Goal: Information Seeking & Learning: Check status

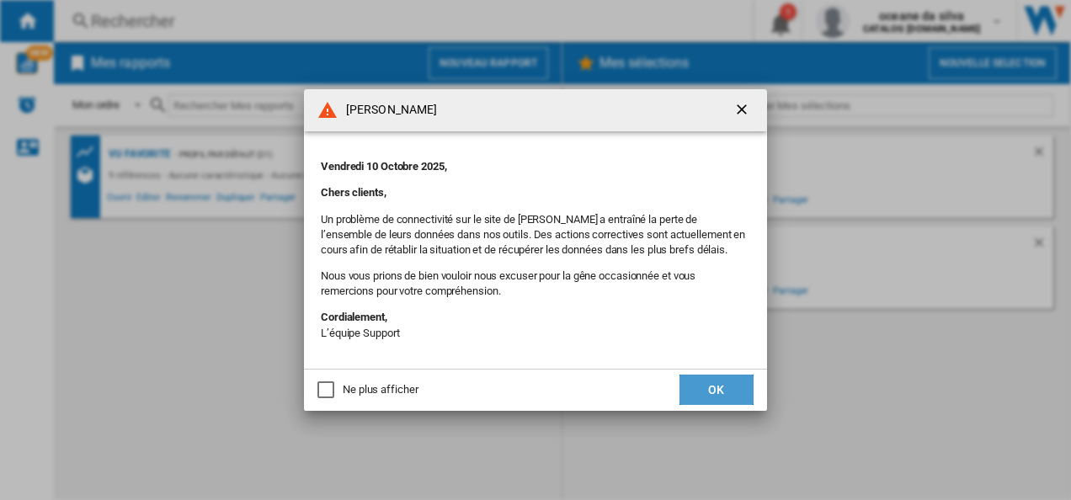
click at [715, 402] on button "OK" at bounding box center [716, 390] width 74 height 30
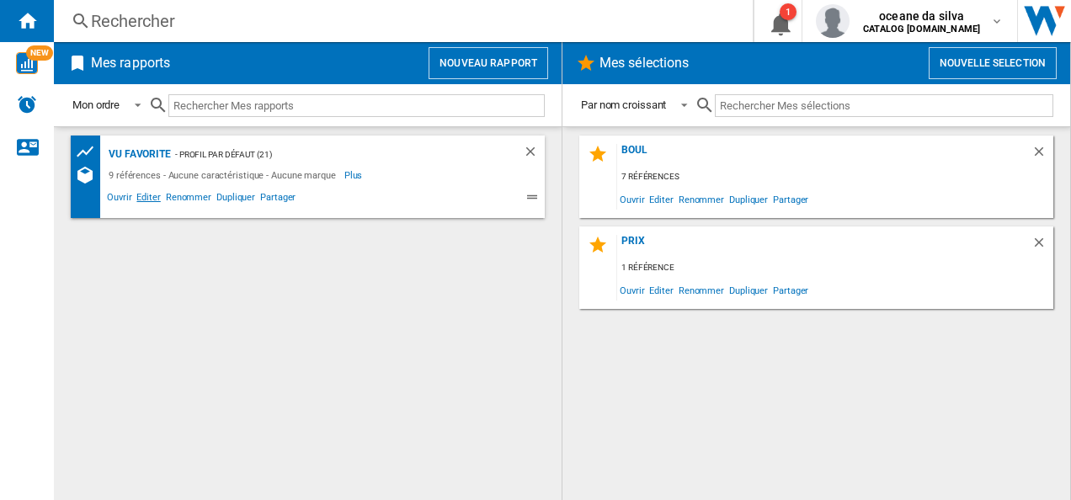
click at [139, 198] on span "Editer" at bounding box center [148, 199] width 29 height 20
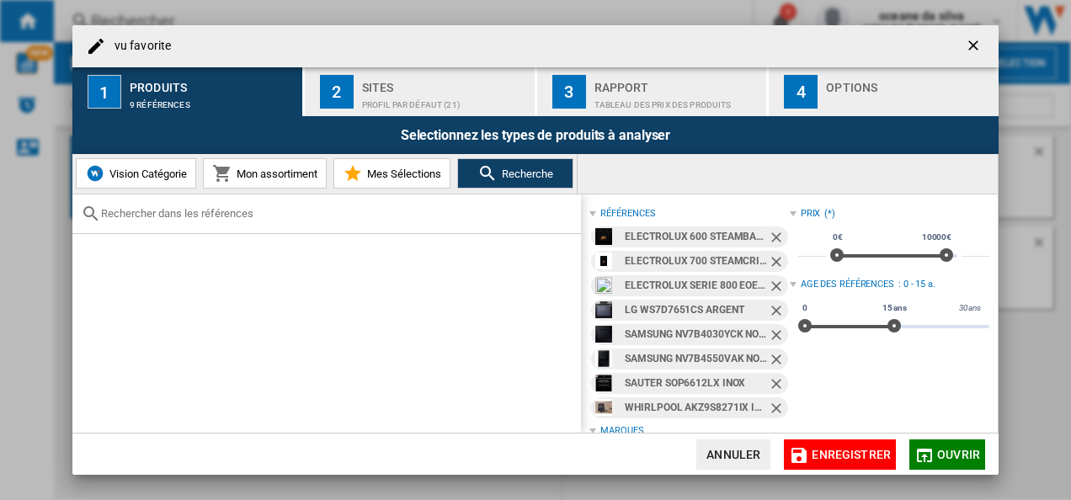
click at [769, 233] on ng-md-icon "Retirer" at bounding box center [778, 239] width 20 height 20
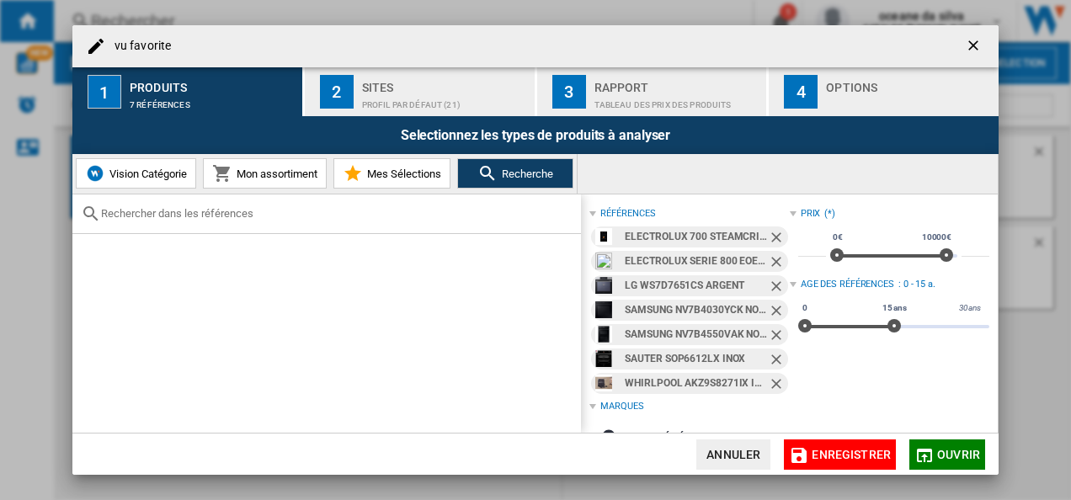
click at [769, 233] on ng-md-icon "Retirer" at bounding box center [778, 239] width 20 height 20
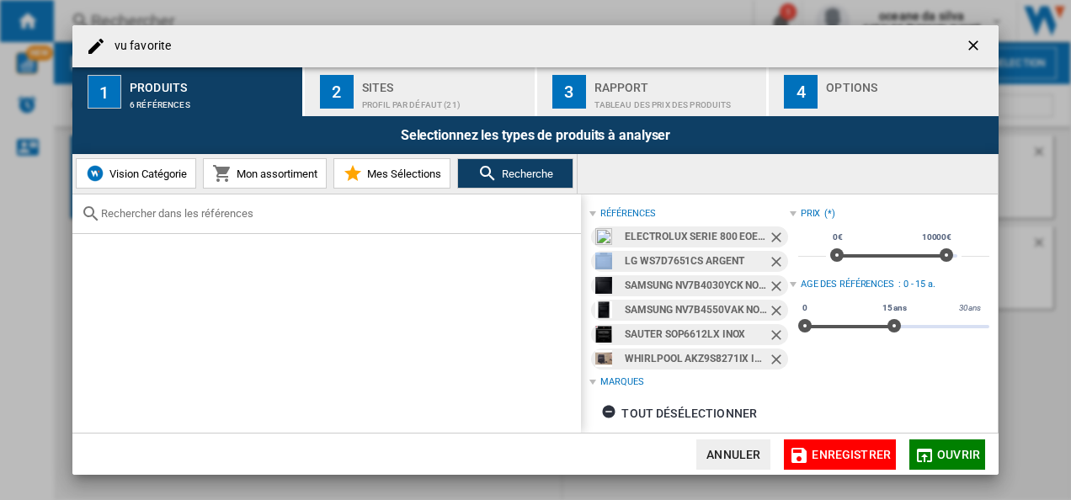
click at [769, 233] on ng-md-icon "Retirer" at bounding box center [778, 239] width 20 height 20
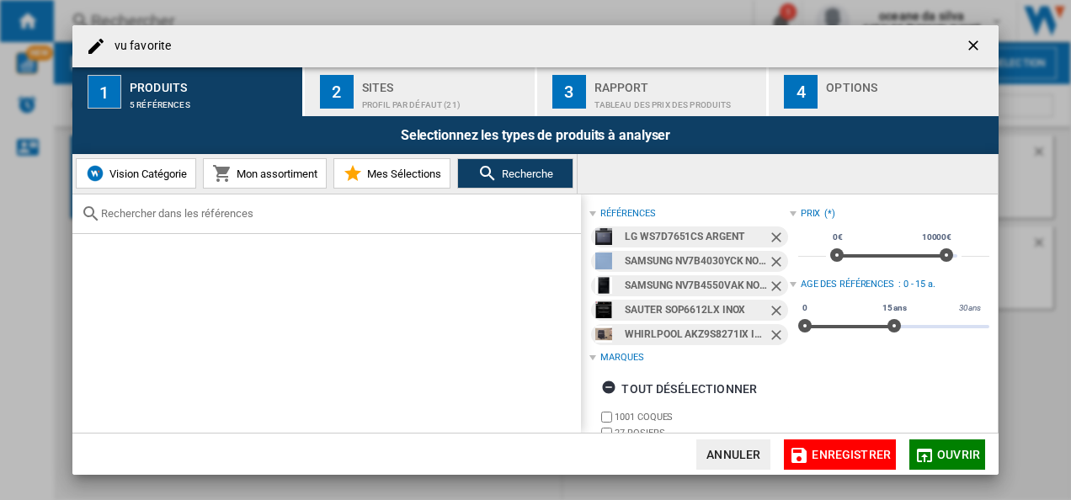
click at [769, 233] on ng-md-icon "Retirer" at bounding box center [778, 239] width 20 height 20
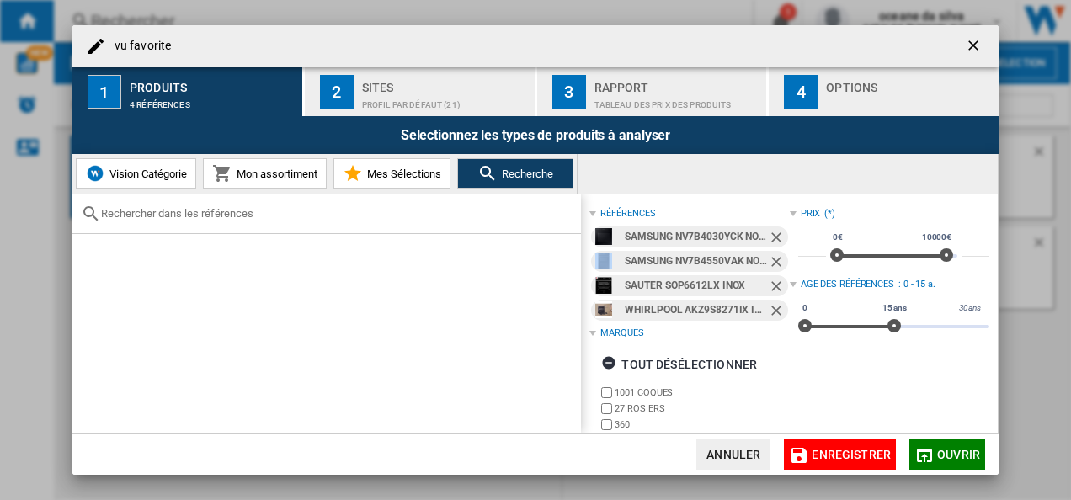
click at [769, 233] on ng-md-icon "Retirer" at bounding box center [778, 239] width 20 height 20
click at [769, 253] on ng-md-icon "Retirer" at bounding box center [778, 263] width 20 height 20
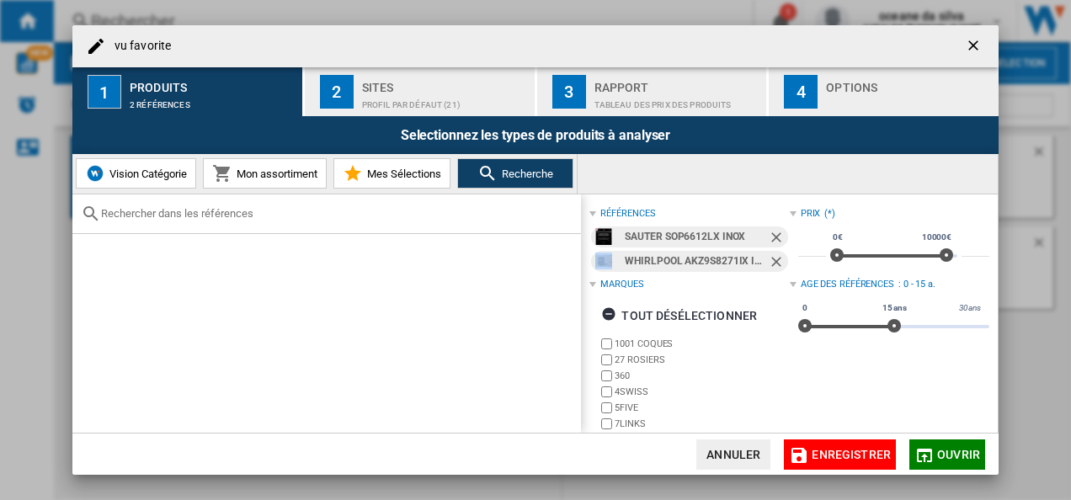
click at [769, 233] on ng-md-icon "Retirer" at bounding box center [778, 239] width 20 height 20
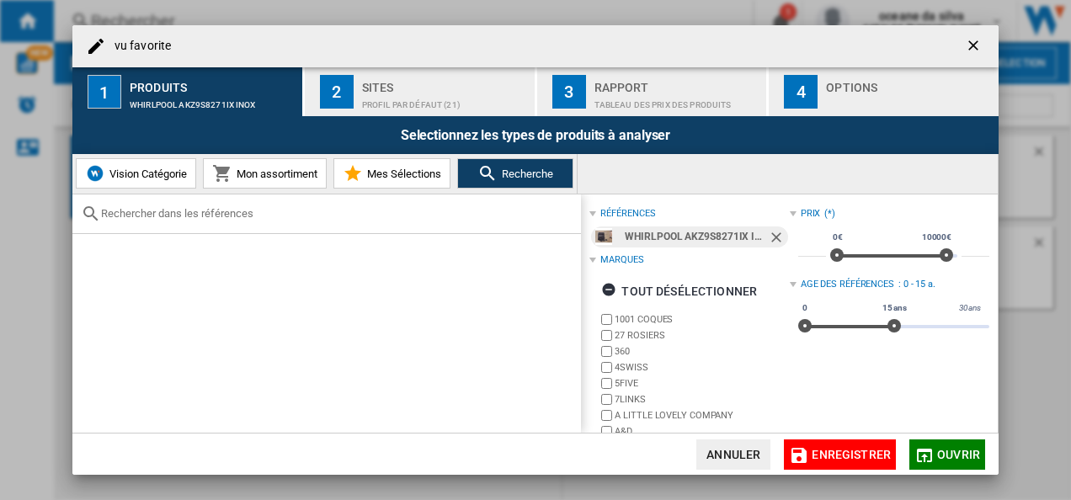
click at [769, 233] on ng-md-icon "Retirer" at bounding box center [778, 239] width 20 height 20
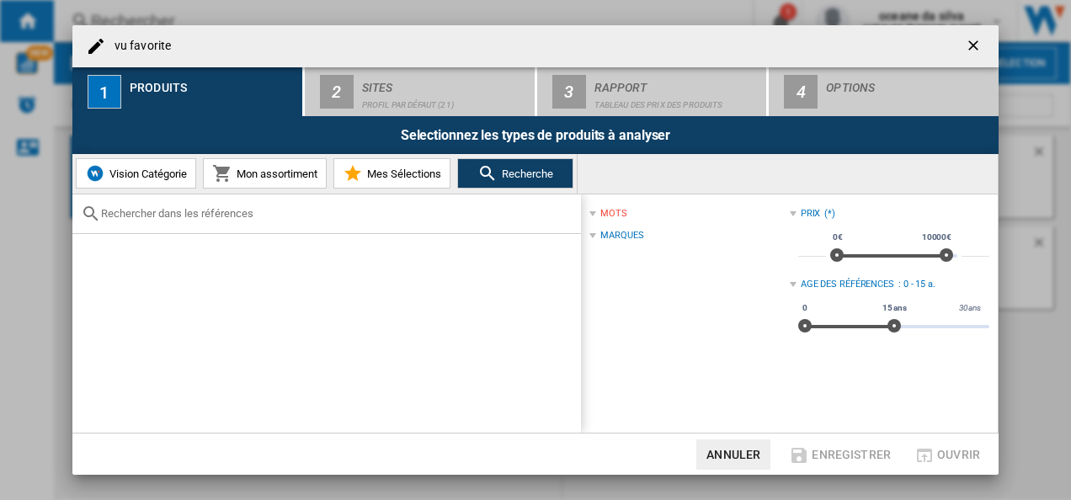
click at [353, 214] on input "text" at bounding box center [336, 213] width 471 height 13
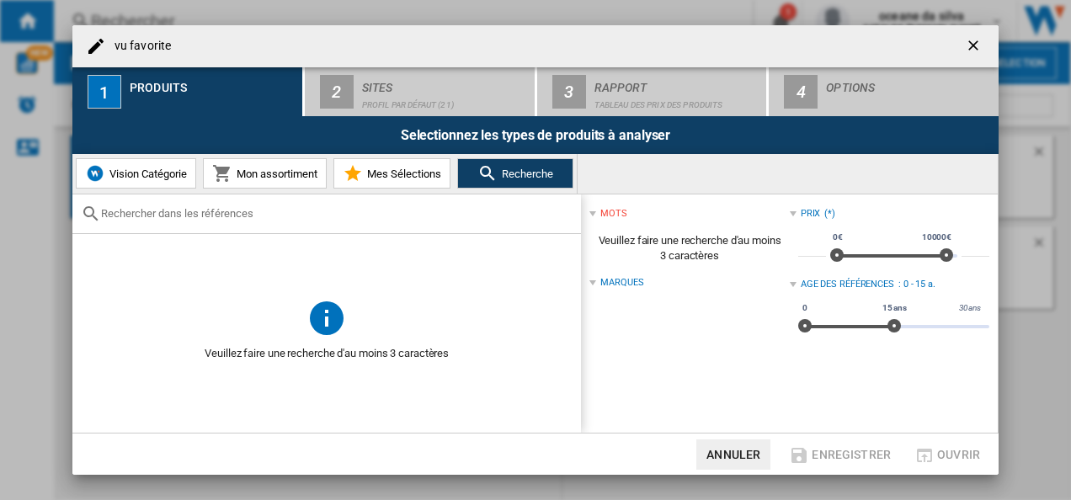
click at [353, 214] on input "text" at bounding box center [336, 213] width 471 height 13
click at [338, 221] on div at bounding box center [326, 214] width 508 height 40
click at [717, 447] on button "Annuler" at bounding box center [733, 454] width 74 height 30
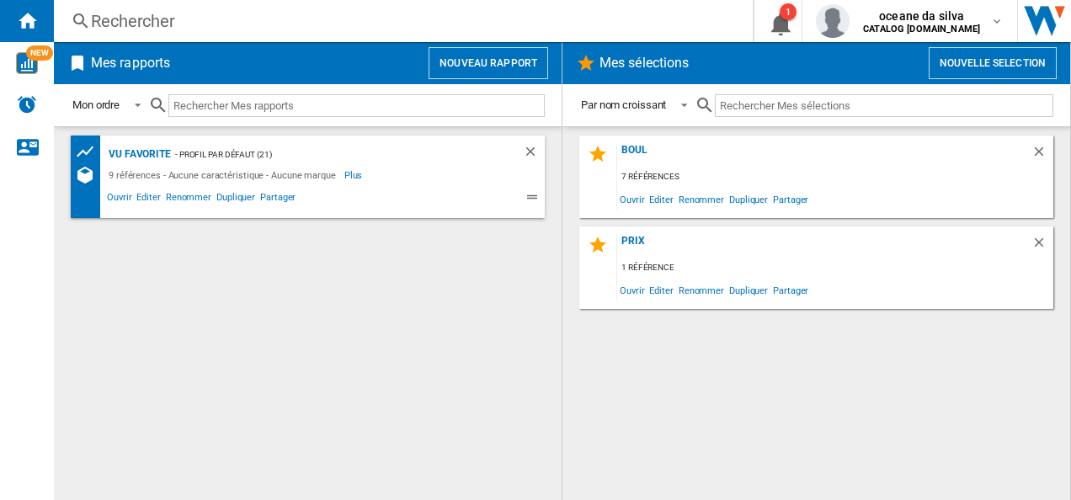
click at [299, 106] on input "text" at bounding box center [356, 105] width 376 height 23
click at [284, 30] on div "Rechercher" at bounding box center [400, 21] width 618 height 24
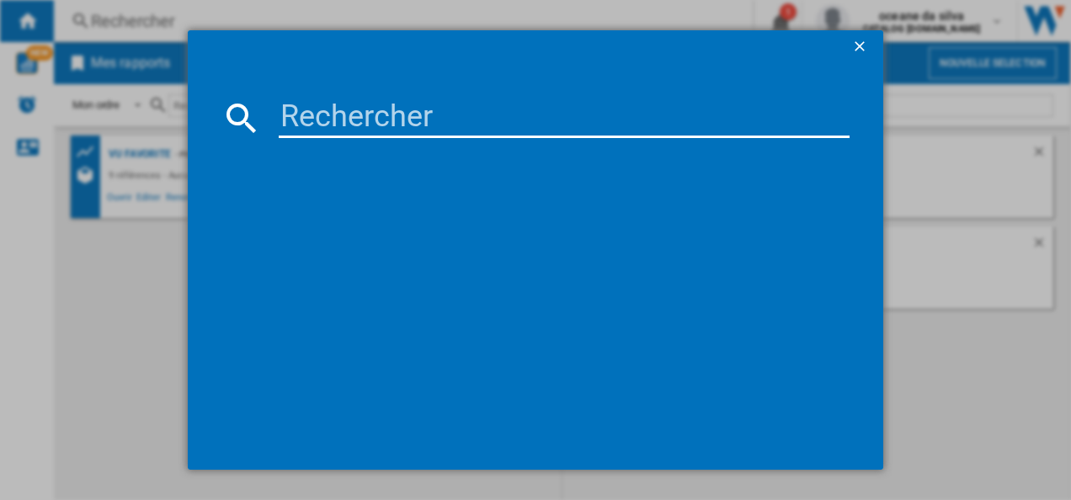
click at [360, 116] on input at bounding box center [564, 118] width 571 height 40
paste input "EOD6P46X"
type input "EOD6P46X"
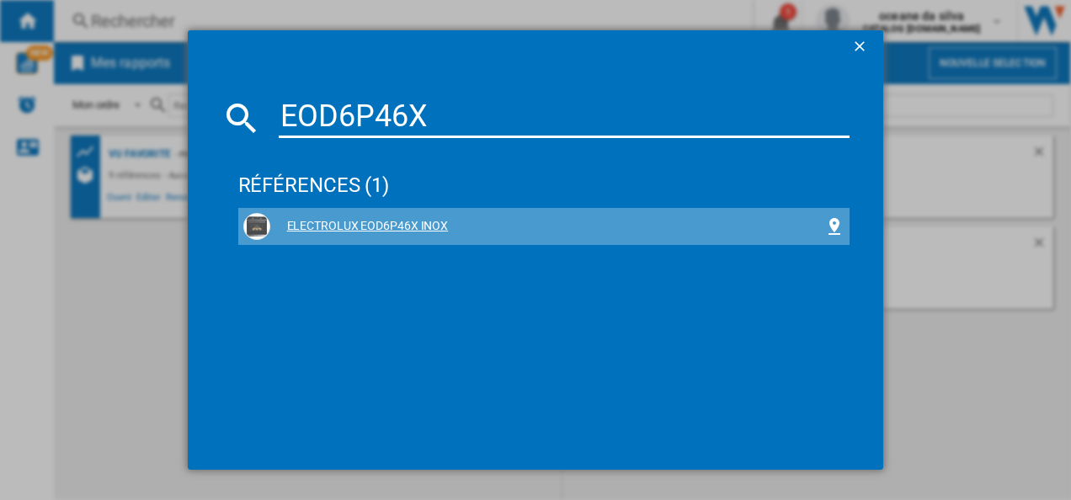
click at [357, 226] on div "ELECTROLUX EOD6P46X INOX" at bounding box center [547, 226] width 555 height 17
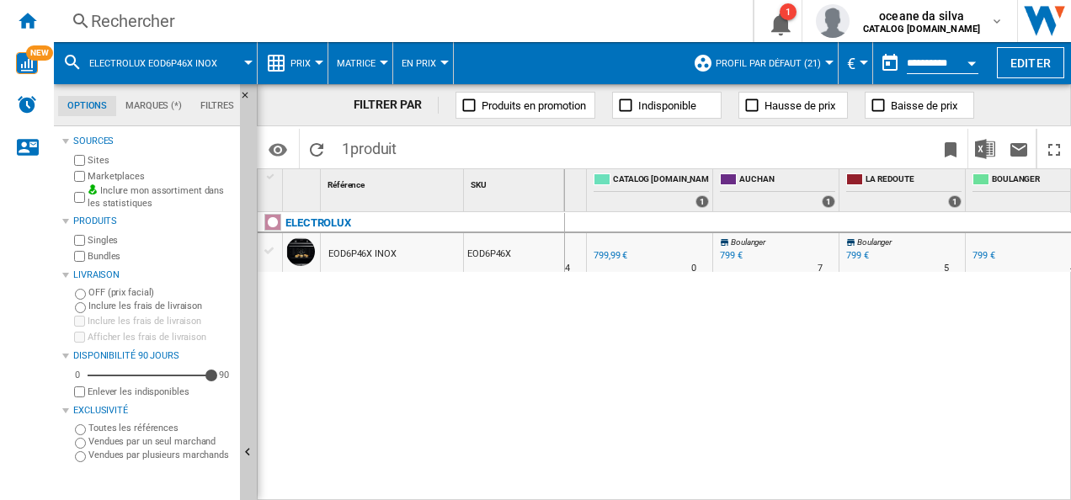
scroll to position [0, 49]
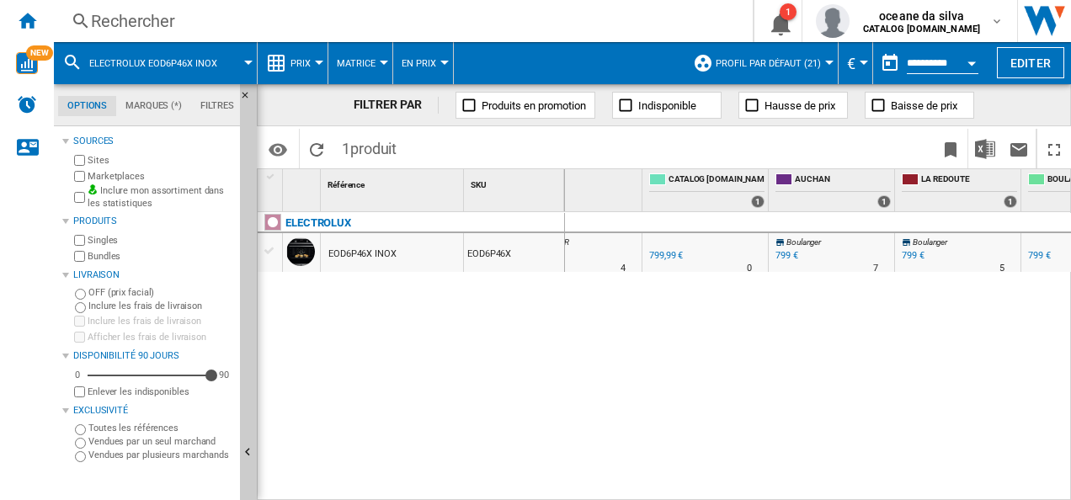
click at [779, 256] on div "799 €" at bounding box center [786, 255] width 23 height 11
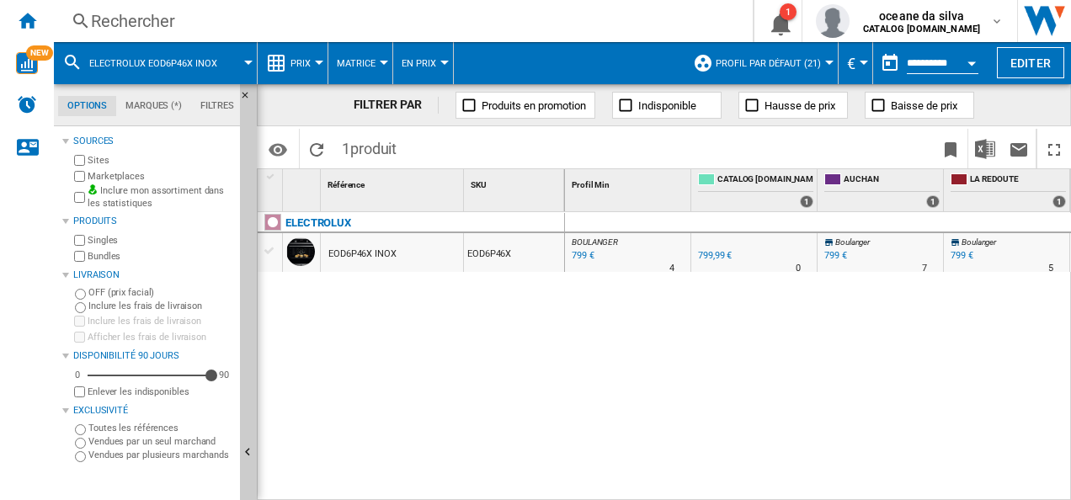
click at [270, 251] on div at bounding box center [270, 250] width 18 height 15
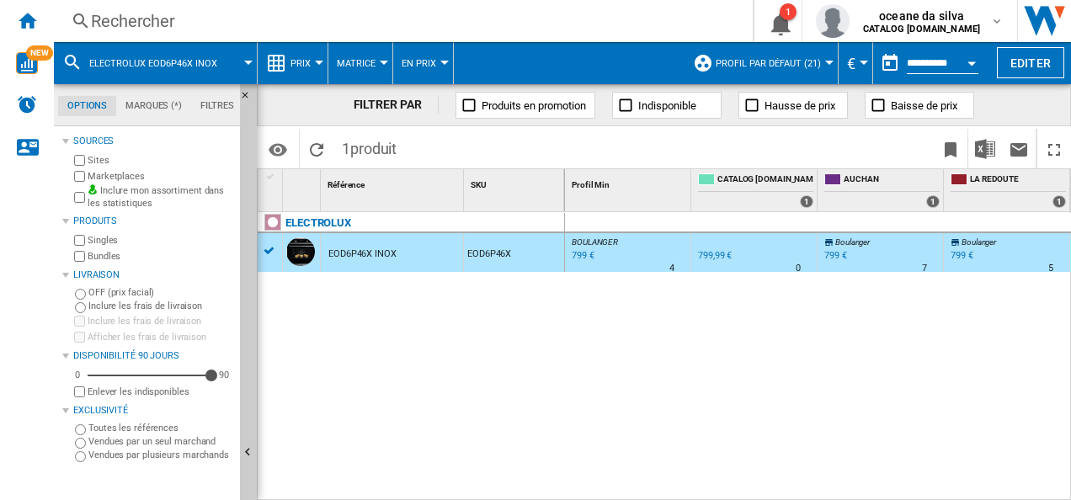
click at [193, 60] on span "ELECTROLUX EOD6P46X INOX" at bounding box center [153, 63] width 128 height 11
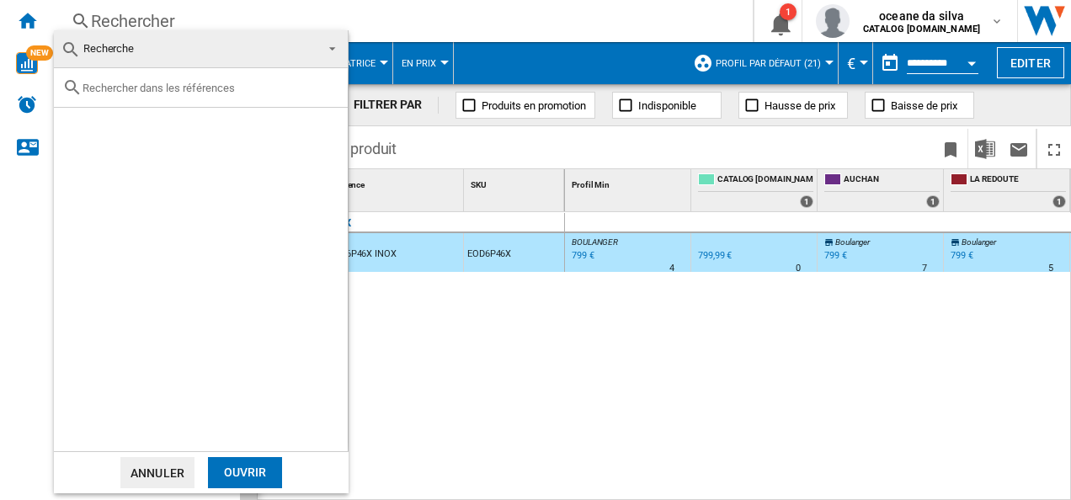
click at [524, 350] on md-backdrop at bounding box center [535, 250] width 1071 height 500
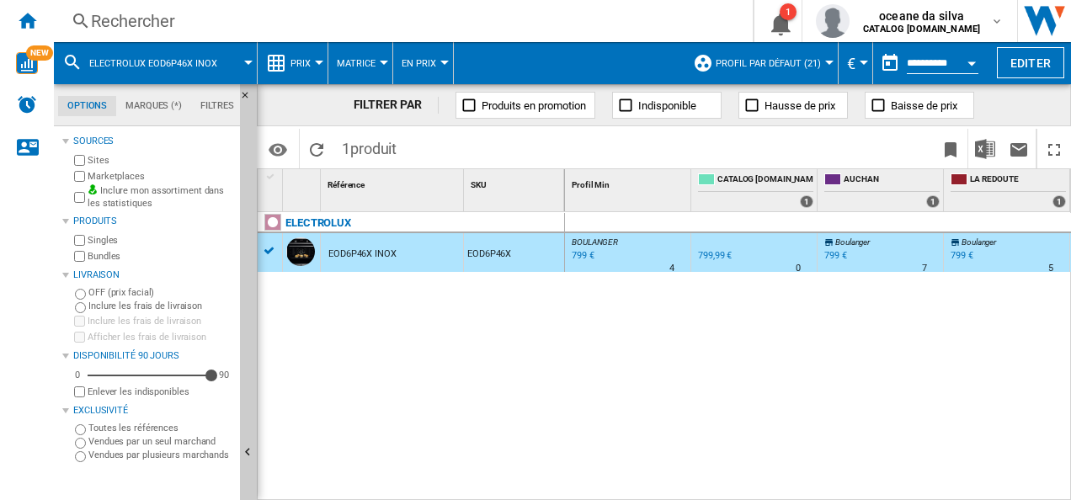
click at [249, 66] on md-menu "ELECTROLUX EOD6P46X INOX" at bounding box center [156, 63] width 204 height 42
click at [191, 62] on span "ELECTROLUX EOD6P46X INOX" at bounding box center [153, 63] width 128 height 11
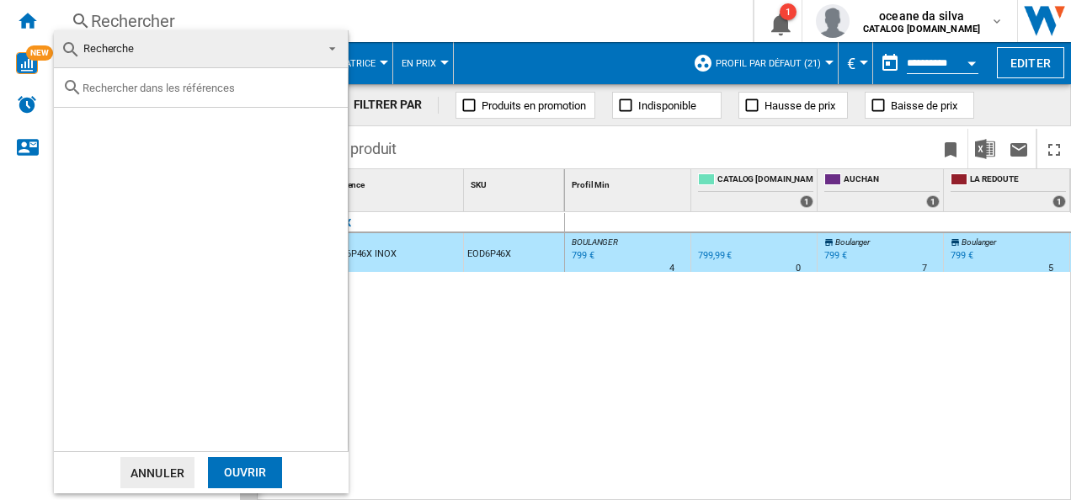
click at [412, 22] on md-backdrop at bounding box center [535, 250] width 1071 height 500
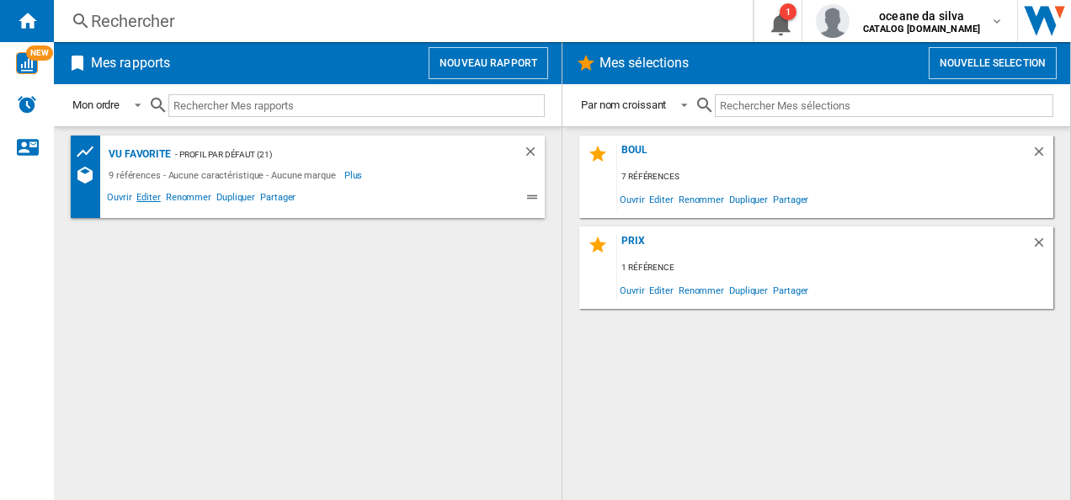
click at [155, 195] on span "Editer" at bounding box center [148, 199] width 29 height 20
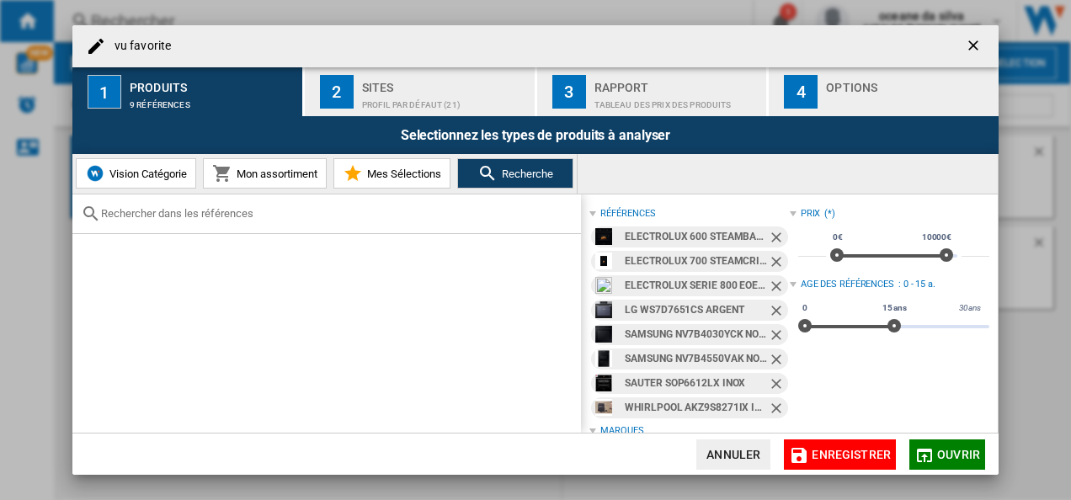
click at [311, 231] on div "vu favorite ..." at bounding box center [326, 214] width 508 height 40
click at [309, 216] on input "vu favorite ..." at bounding box center [336, 213] width 471 height 13
click at [773, 238] on ng-md-icon "Retirer" at bounding box center [778, 239] width 20 height 20
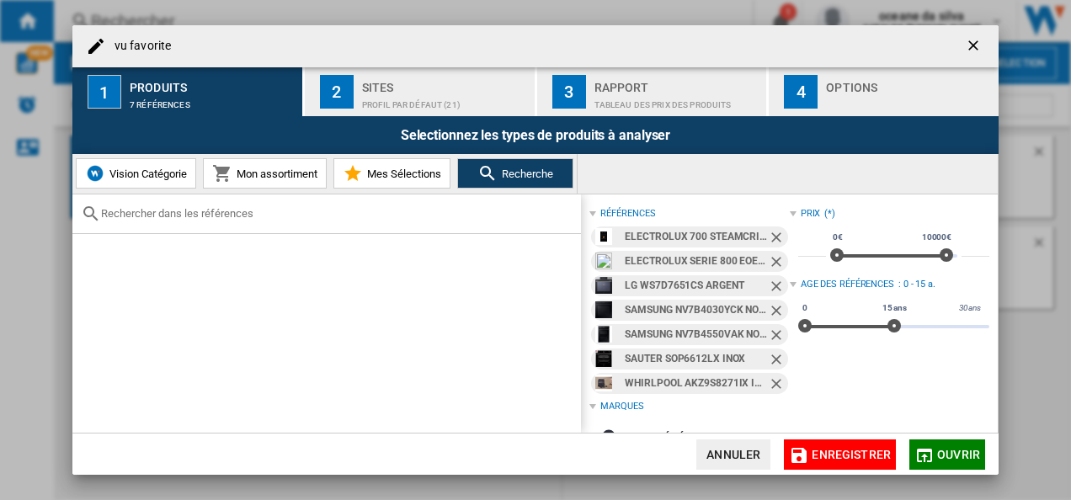
click at [773, 237] on ng-md-icon "Retirer" at bounding box center [778, 239] width 20 height 20
click at [773, 253] on ng-md-icon "Retirer" at bounding box center [778, 263] width 20 height 20
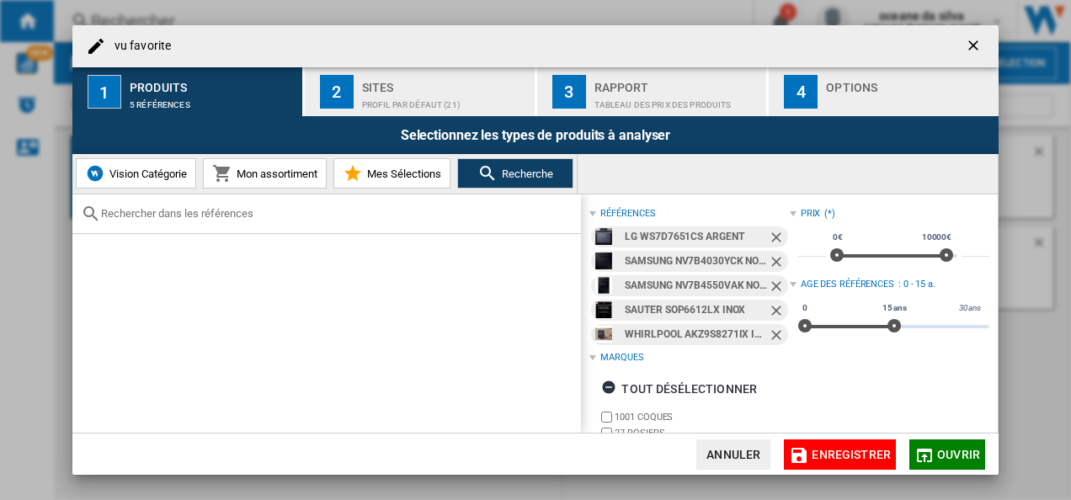
click at [773, 237] on ng-md-icon "Retirer" at bounding box center [778, 239] width 20 height 20
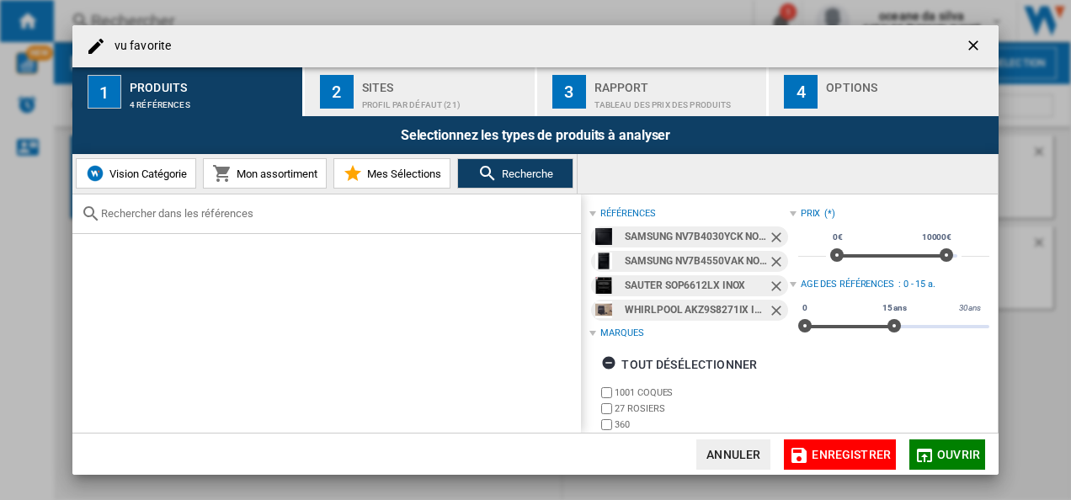
click at [772, 233] on ng-md-icon "Retirer" at bounding box center [778, 239] width 20 height 20
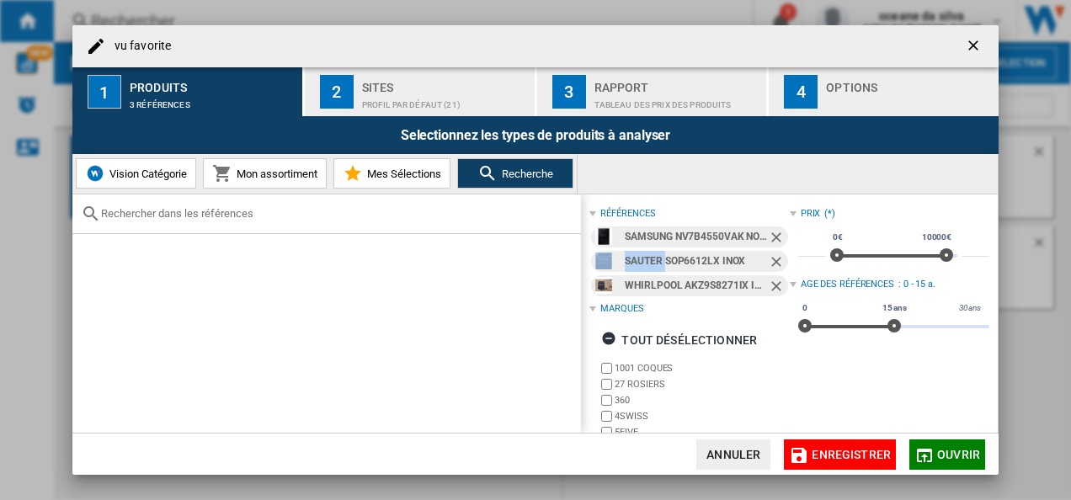
click at [772, 233] on ng-md-icon "Retirer" at bounding box center [778, 239] width 20 height 20
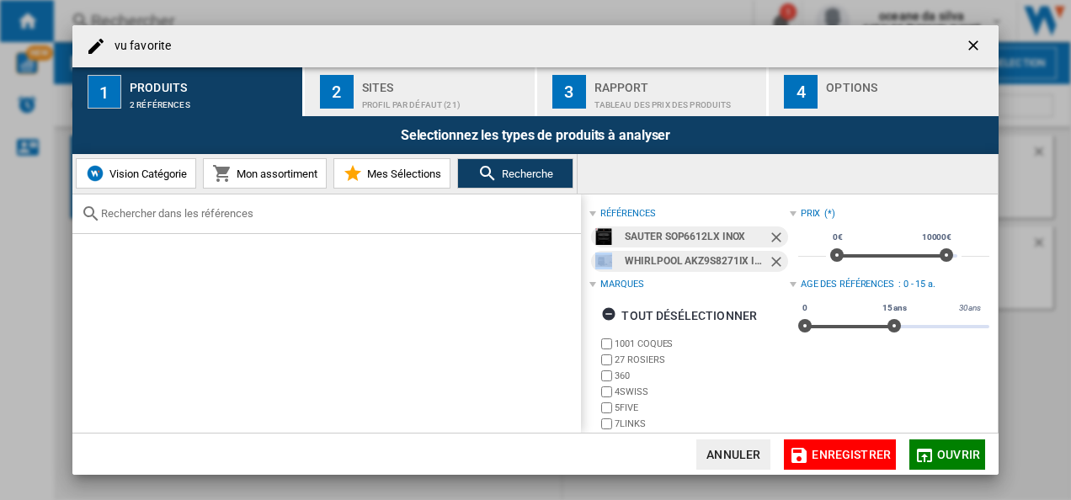
click at [772, 233] on ng-md-icon "Retirer" at bounding box center [778, 239] width 20 height 20
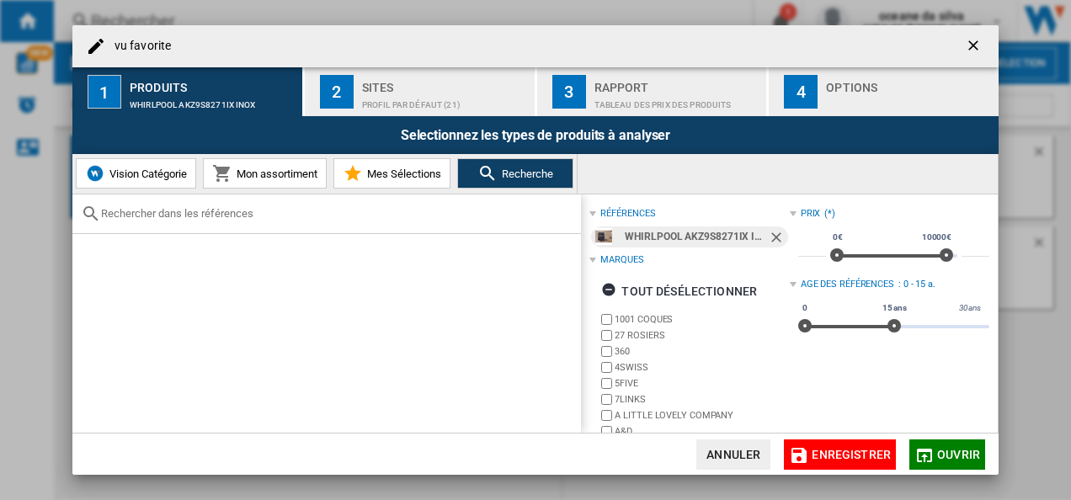
click at [772, 233] on ng-md-icon "Retirer" at bounding box center [778, 239] width 20 height 20
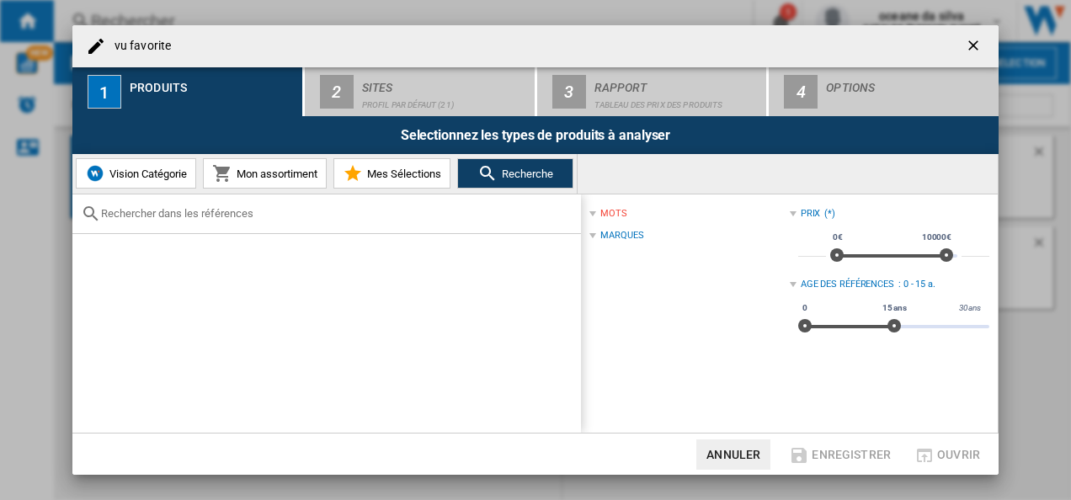
click at [373, 217] on input "vu favorite ..." at bounding box center [336, 213] width 471 height 13
paste input "EOD6P46X"
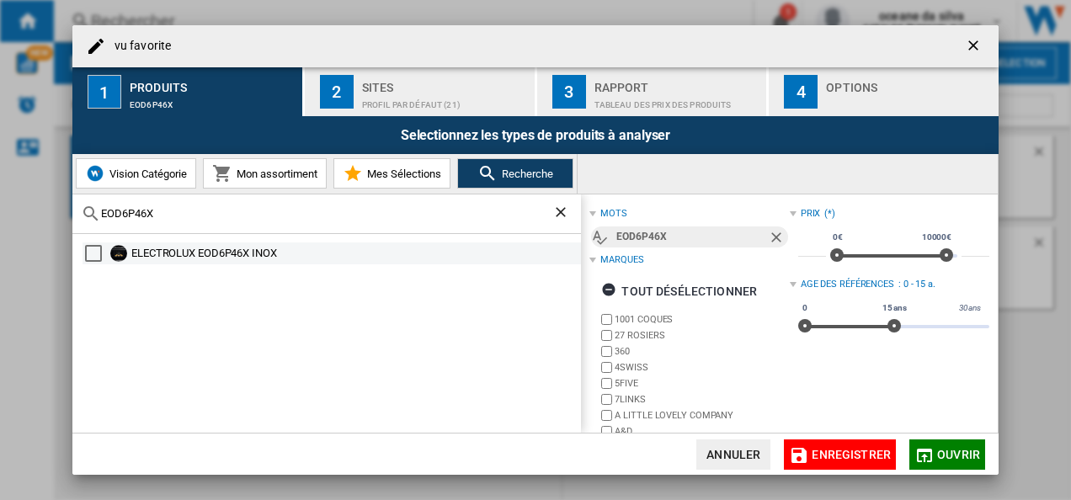
type input "EOD6P46X"
click at [218, 252] on div "ELECTROLUX EOD6P46X INOX" at bounding box center [354, 253] width 447 height 17
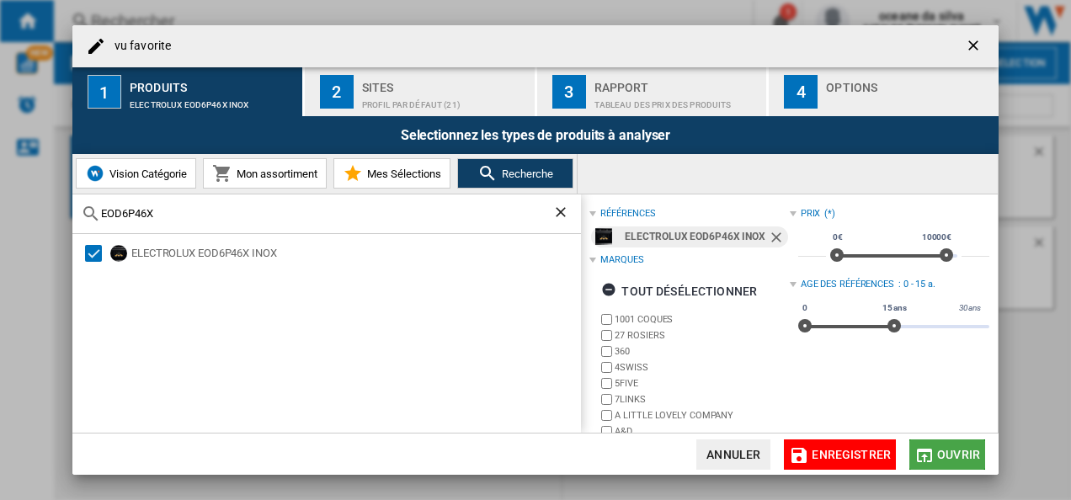
click at [938, 448] on span "Ouvrir" at bounding box center [958, 454] width 43 height 13
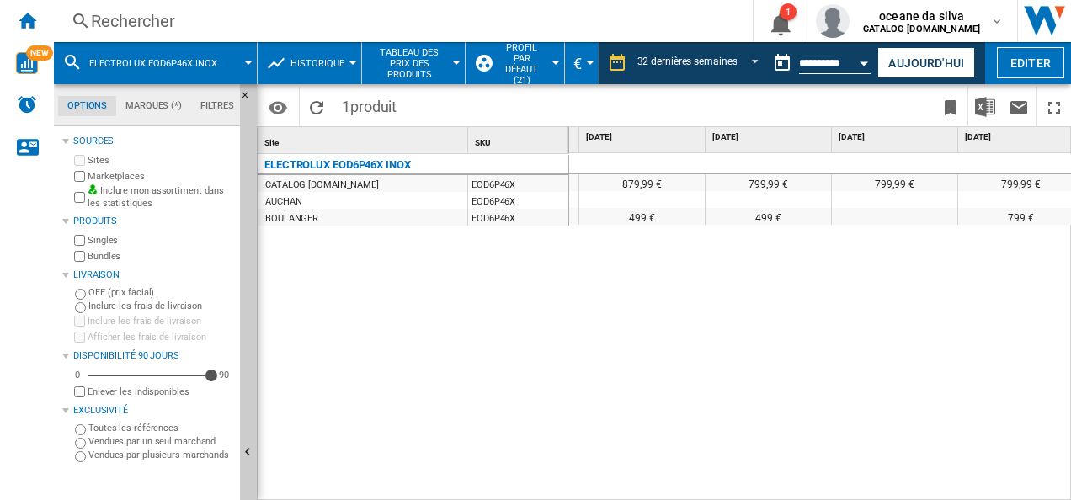
scroll to position [0, 1571]
